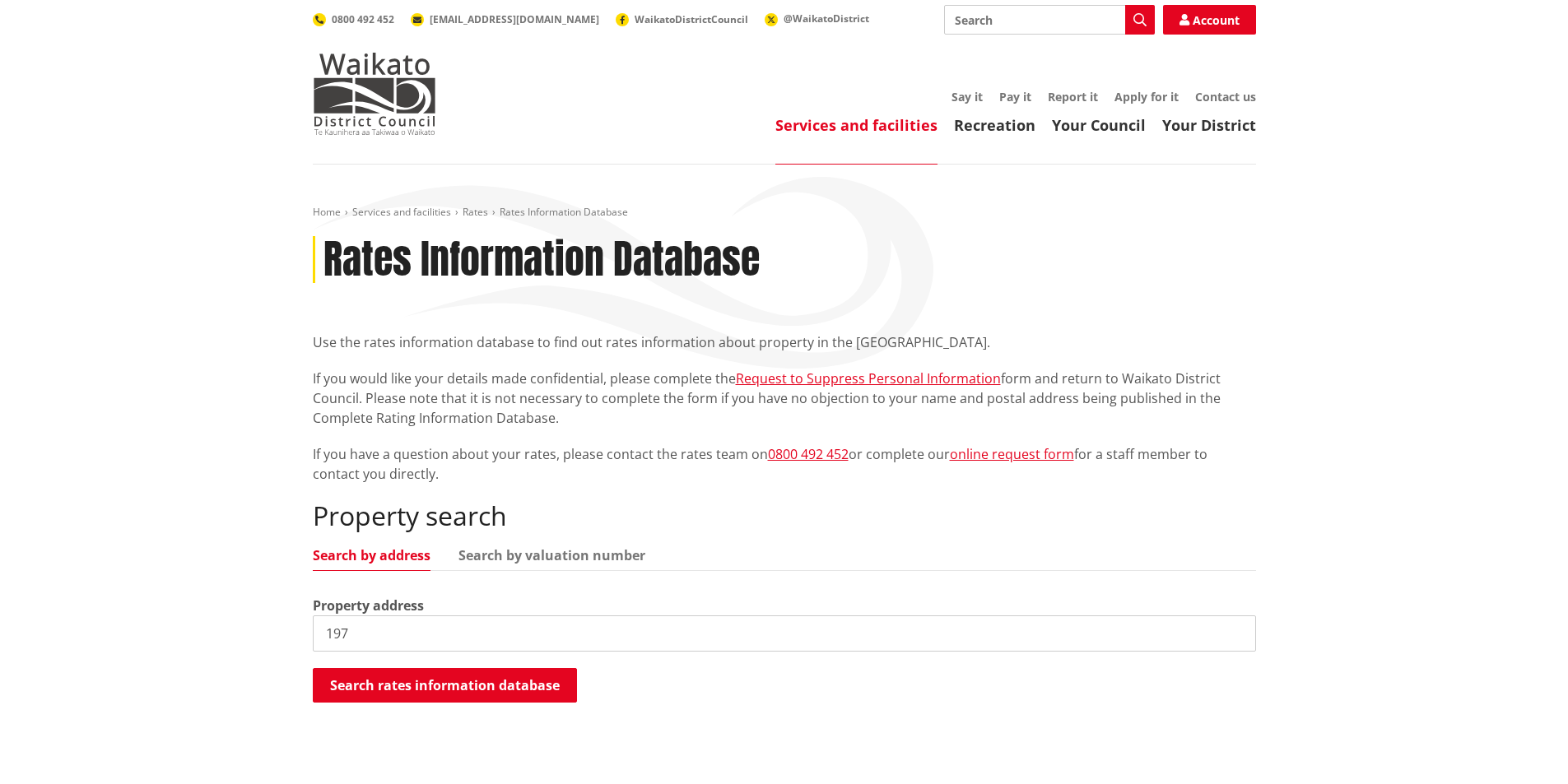
click at [369, 634] on input "197" at bounding box center [784, 633] width 944 height 36
type input "[STREET_ADDRESS][PERSON_NAME]"
click at [390, 685] on button "Search rates information database" at bounding box center [445, 685] width 264 height 34
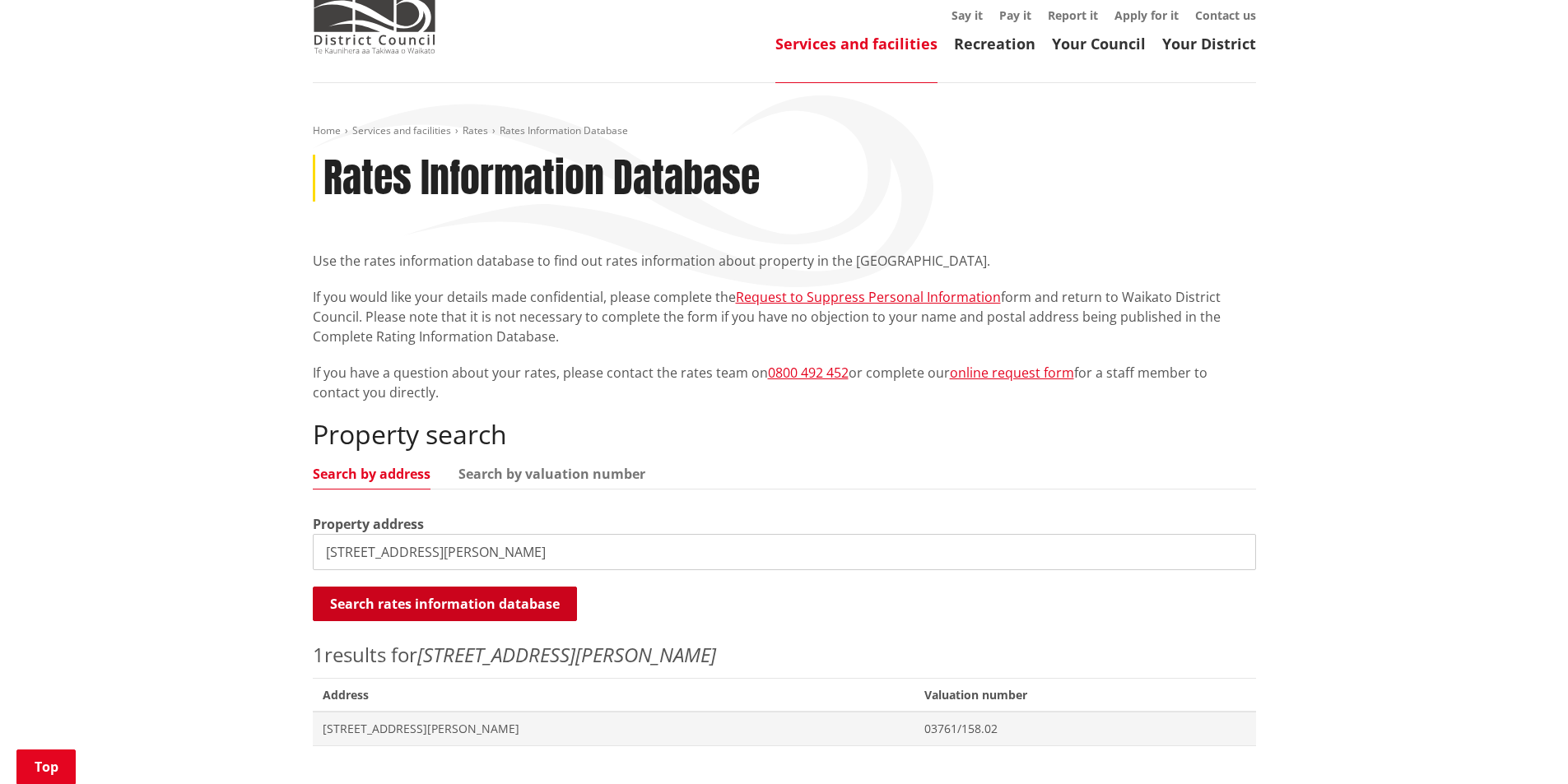
scroll to position [247, 0]
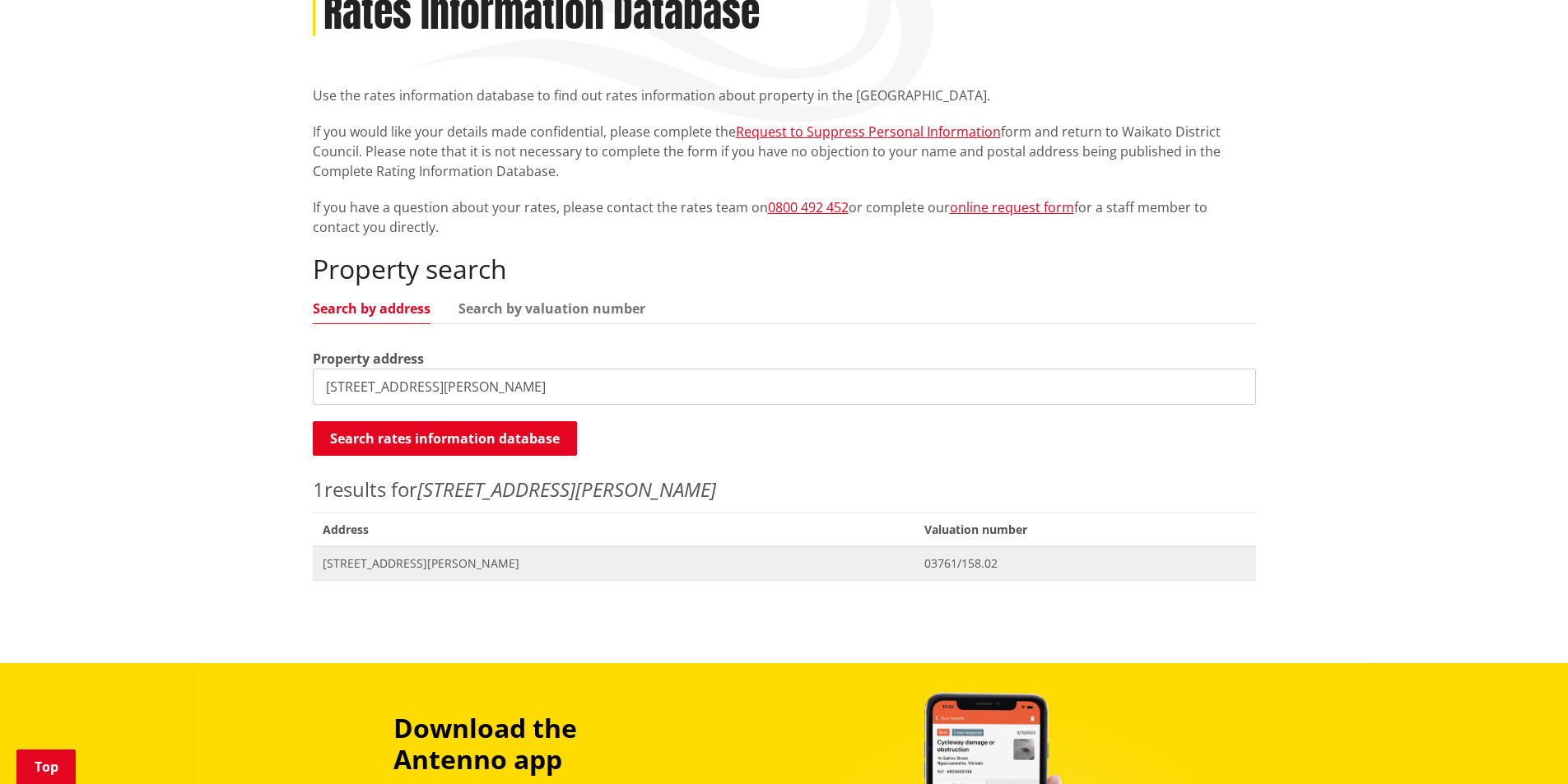
click at [430, 560] on span "[STREET_ADDRESS][PERSON_NAME]" at bounding box center [613, 564] width 583 height 17
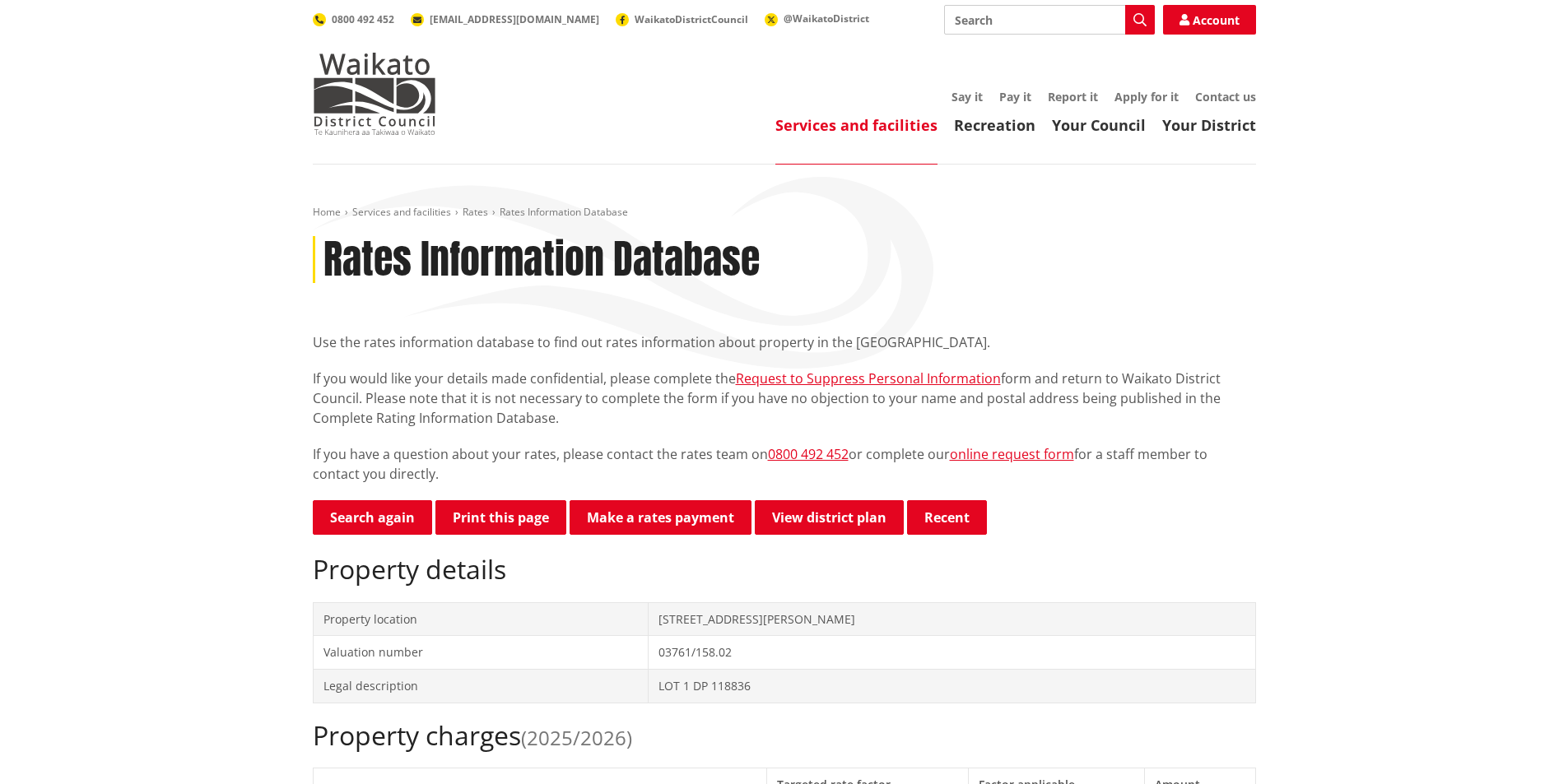
scroll to position [247, 0]
